Goal: Task Accomplishment & Management: Manage account settings

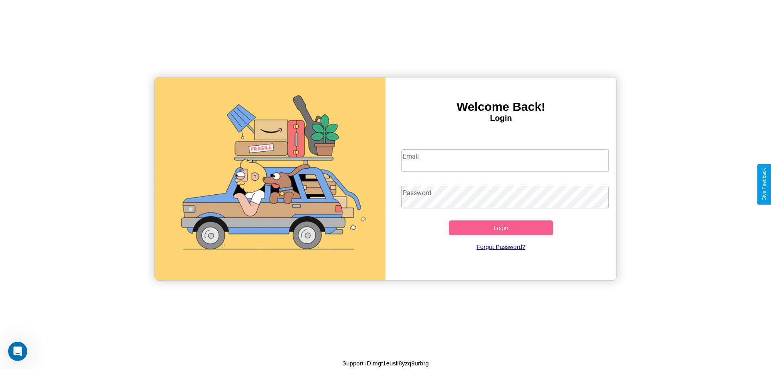
click at [505, 160] on input "Email" at bounding box center [505, 160] width 208 height 22
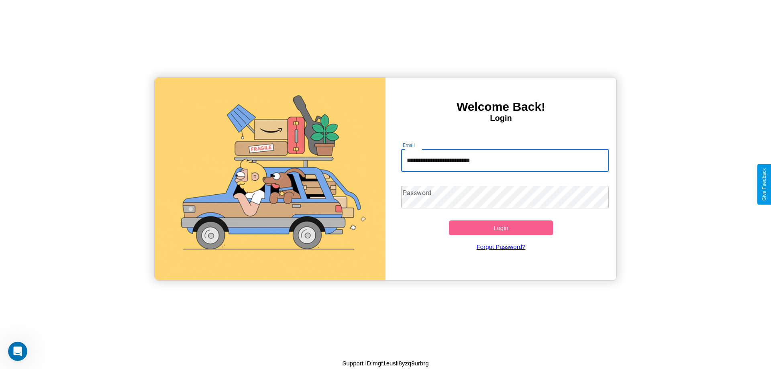
type input "**********"
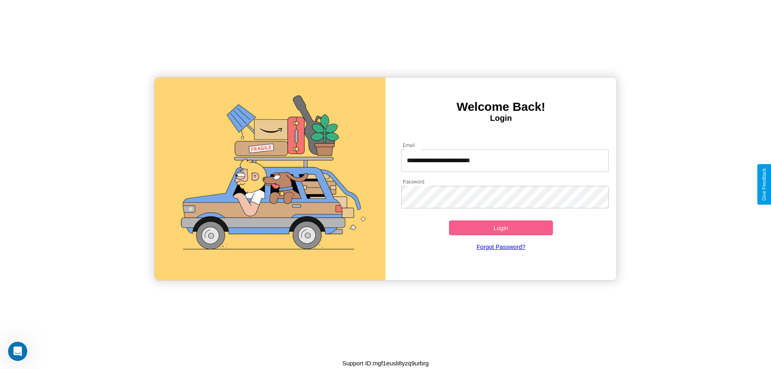
click at [501, 228] on button "Login" at bounding box center [501, 227] width 104 height 15
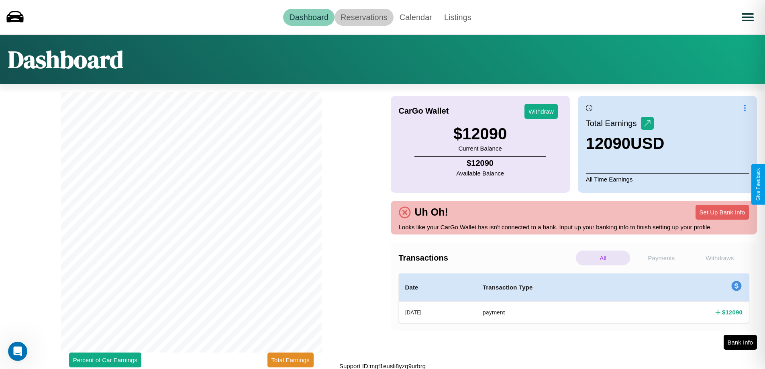
click at [364, 17] on link "Reservations" at bounding box center [363, 17] width 59 height 17
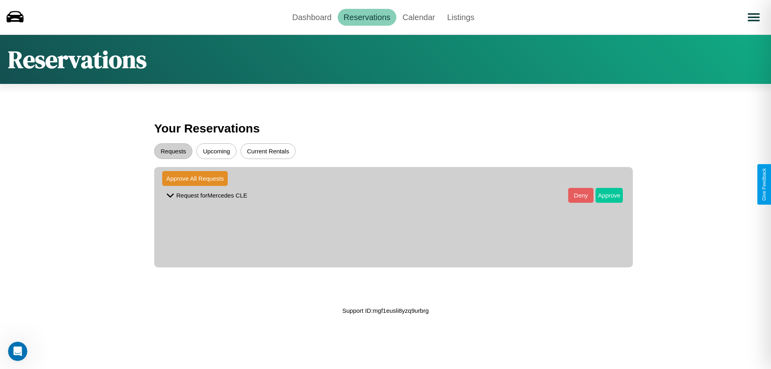
click at [603, 195] on button "Approve" at bounding box center [608, 195] width 27 height 15
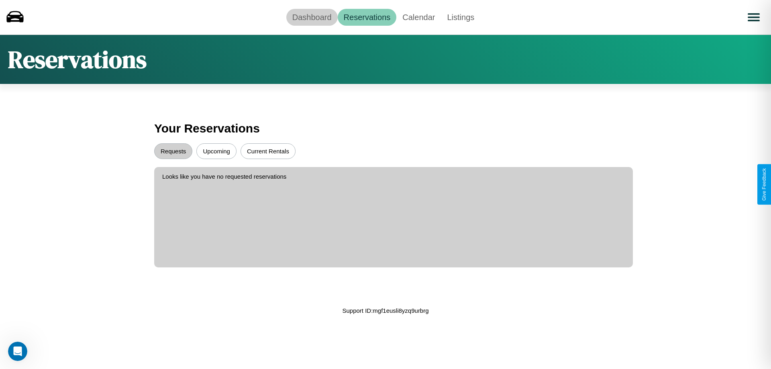
click at [312, 17] on link "Dashboard" at bounding box center [311, 17] width 51 height 17
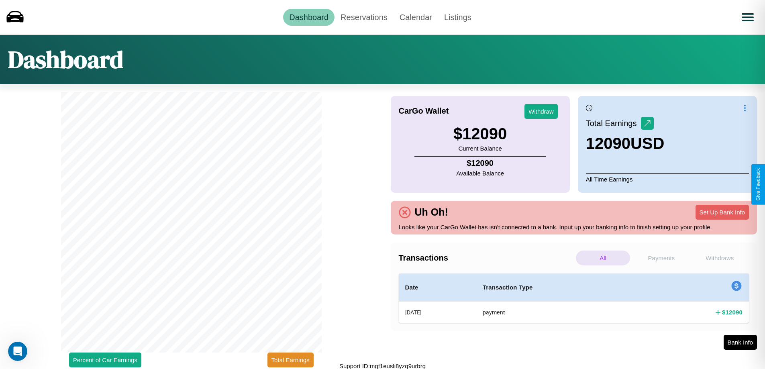
click at [661, 258] on p "Payments" at bounding box center [661, 258] width 54 height 15
click at [603, 258] on p "All" at bounding box center [603, 258] width 54 height 15
click at [719, 258] on p "Withdraws" at bounding box center [720, 258] width 54 height 15
